Goal: Transaction & Acquisition: Purchase product/service

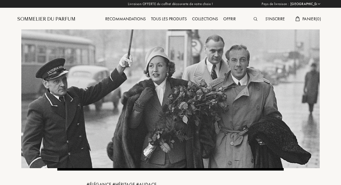
select select "FR"
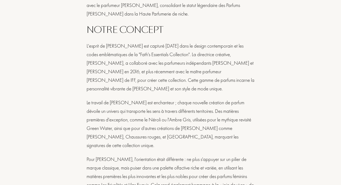
scroll to position [311, 0]
click at [73, 149] on div "# ÉLÉGANCE # HÉRITAGE # AUDACE [PERSON_NAME] ORIGINES Né en [DEMOGRAPHIC_DATA] …" at bounding box center [170, 59] width 227 height 405
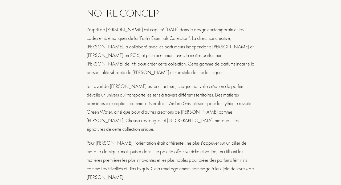
scroll to position [326, 0]
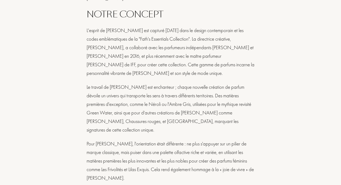
click at [73, 147] on div "# ÉLÉGANCE # HÉRITAGE # AUDACE [PERSON_NAME] ORIGINES Né en [DEMOGRAPHIC_DATA] …" at bounding box center [170, 44] width 227 height 405
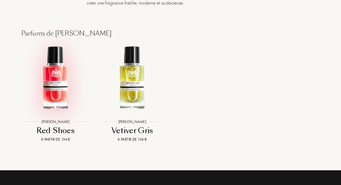
scroll to position [569, 0]
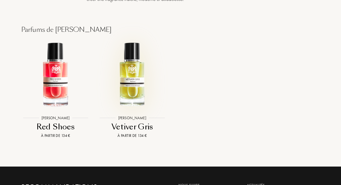
click at [138, 79] on img at bounding box center [132, 74] width 69 height 69
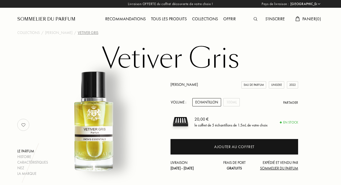
select select "FR"
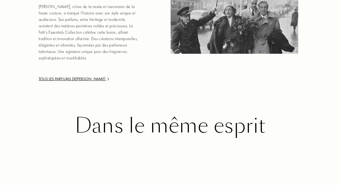
scroll to position [750, 0]
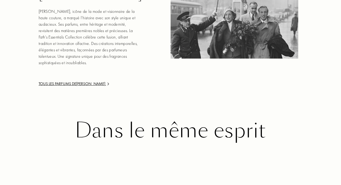
click at [97, 81] on div "Tous les parfums de Jacques Fath" at bounding box center [90, 84] width 102 height 6
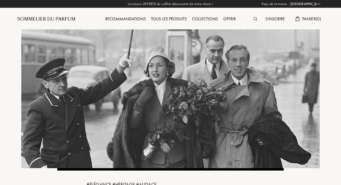
select select "FR"
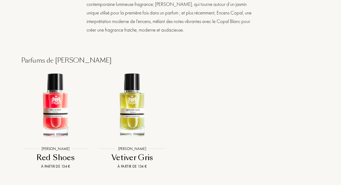
scroll to position [538, 0]
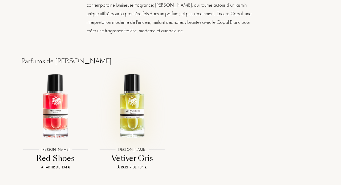
click at [131, 119] on img at bounding box center [132, 106] width 69 height 69
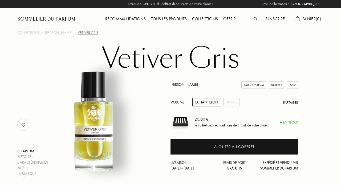
select select "FR"
click at [154, 123] on div "Le parfum Histoire Caractéristiques Nez La marque [PERSON_NAME] Eau de Parfum U…" at bounding box center [170, 124] width 315 height 103
click at [234, 103] on div "100mL" at bounding box center [232, 102] width 17 height 8
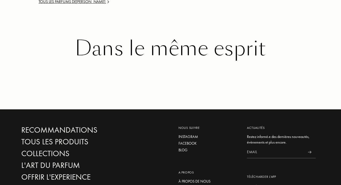
scroll to position [832, 0]
